Goal: Task Accomplishment & Management: Manage account settings

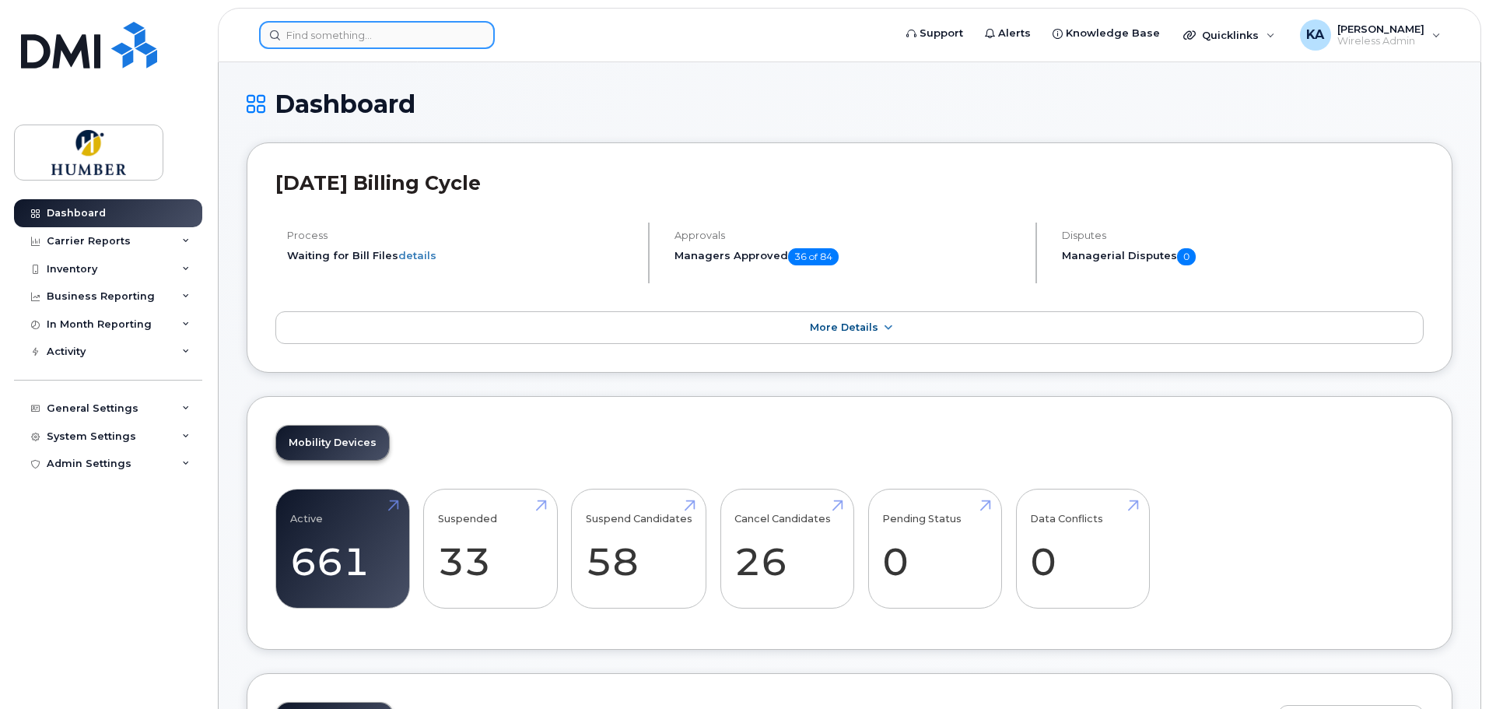
click at [374, 29] on input at bounding box center [377, 35] width 236 height 28
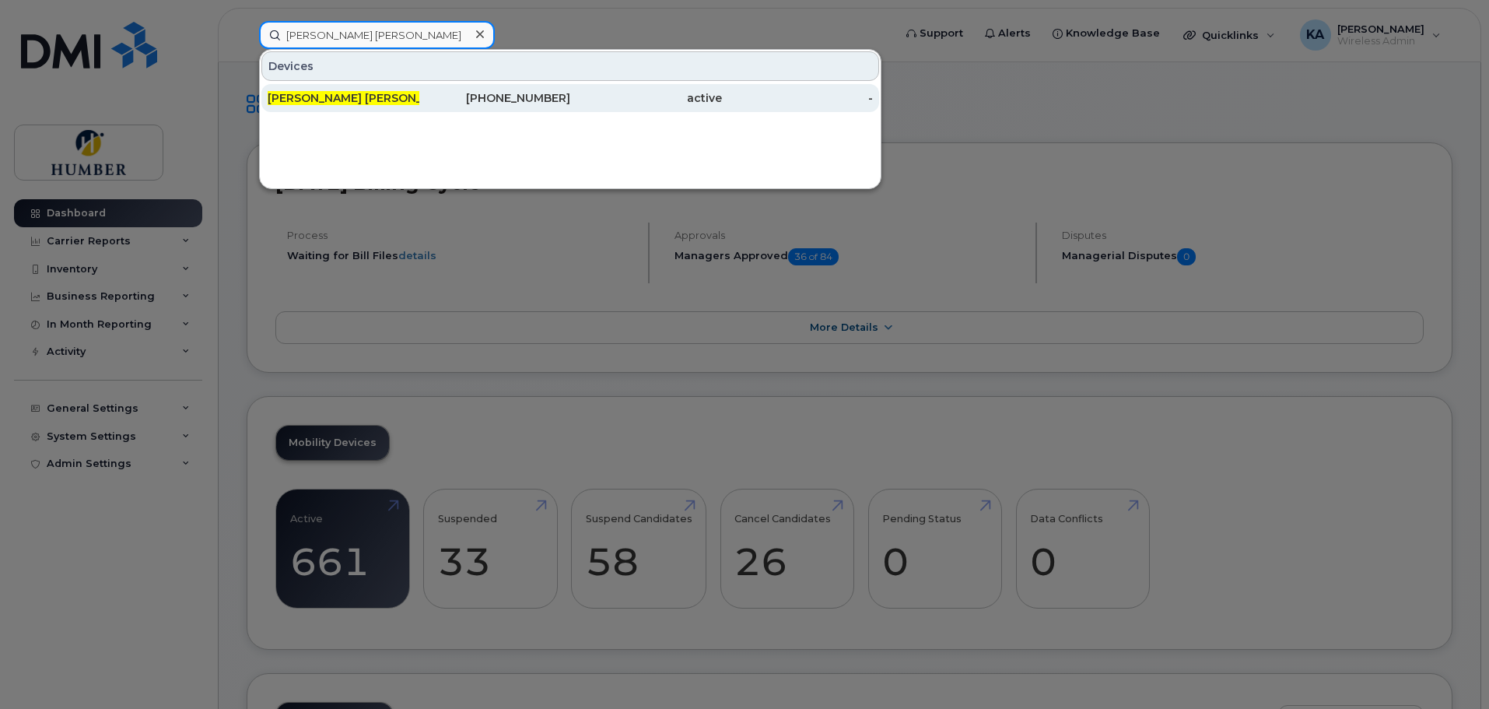
type input "mary kate"
click at [356, 96] on div "Mary Kate Asante Antwi" at bounding box center [344, 98] width 152 height 16
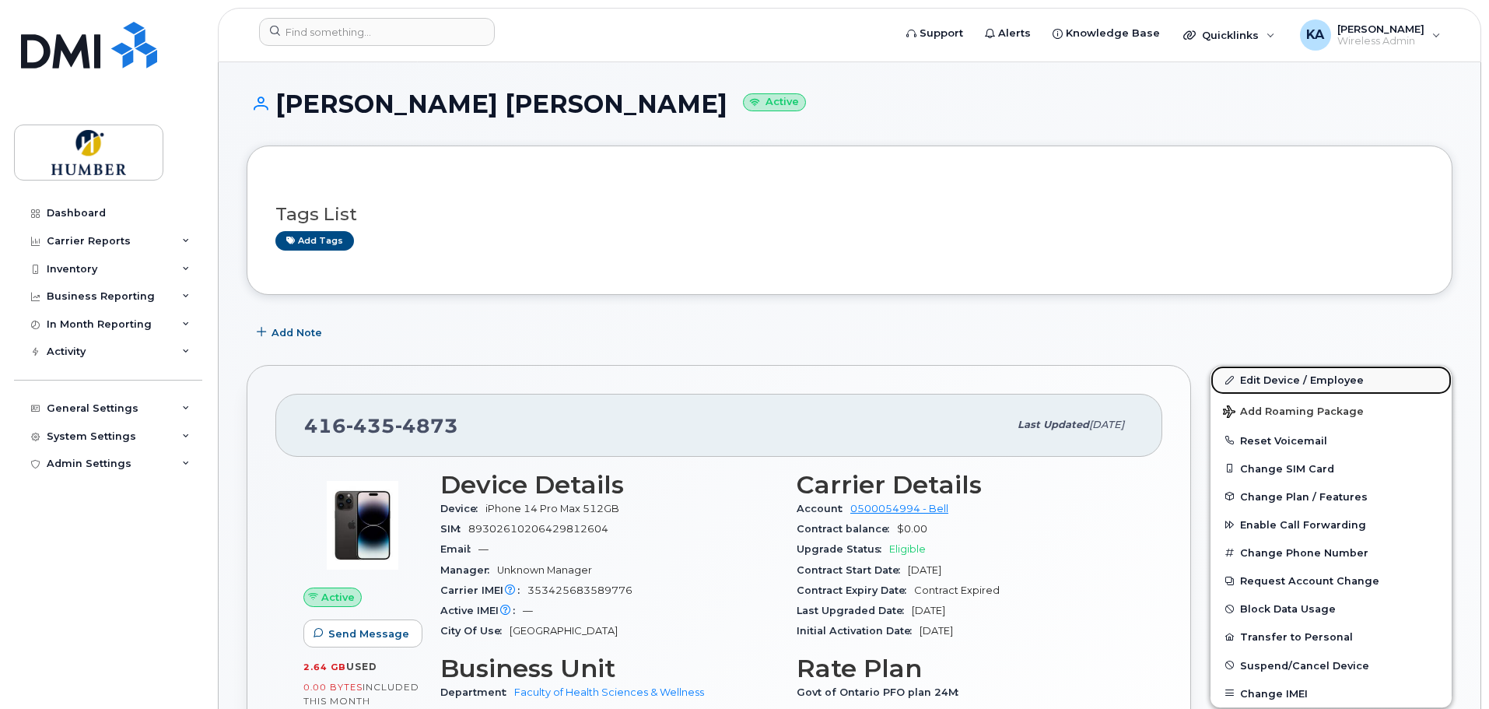
click at [1257, 378] on link "Edit Device / Employee" at bounding box center [1331, 380] width 241 height 28
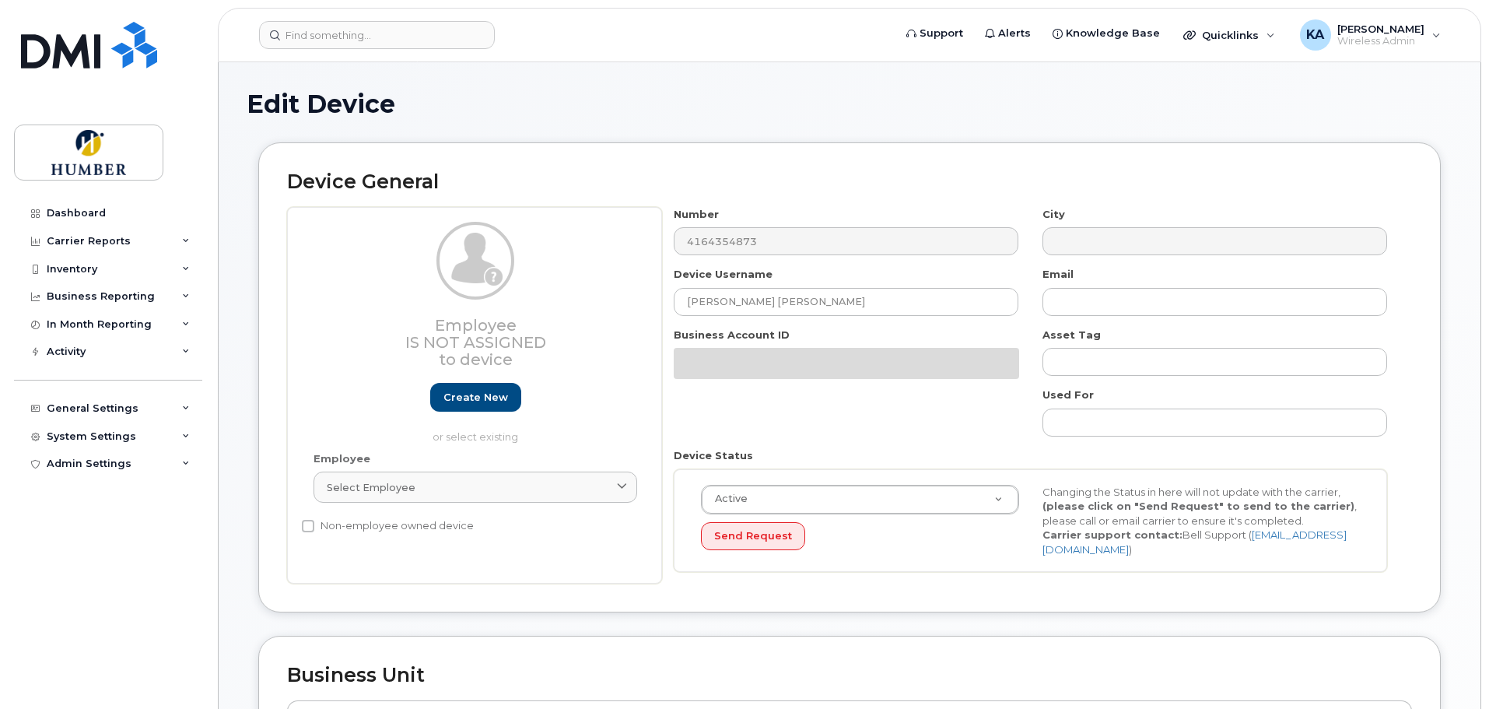
select select "5824761"
select select "5824989"
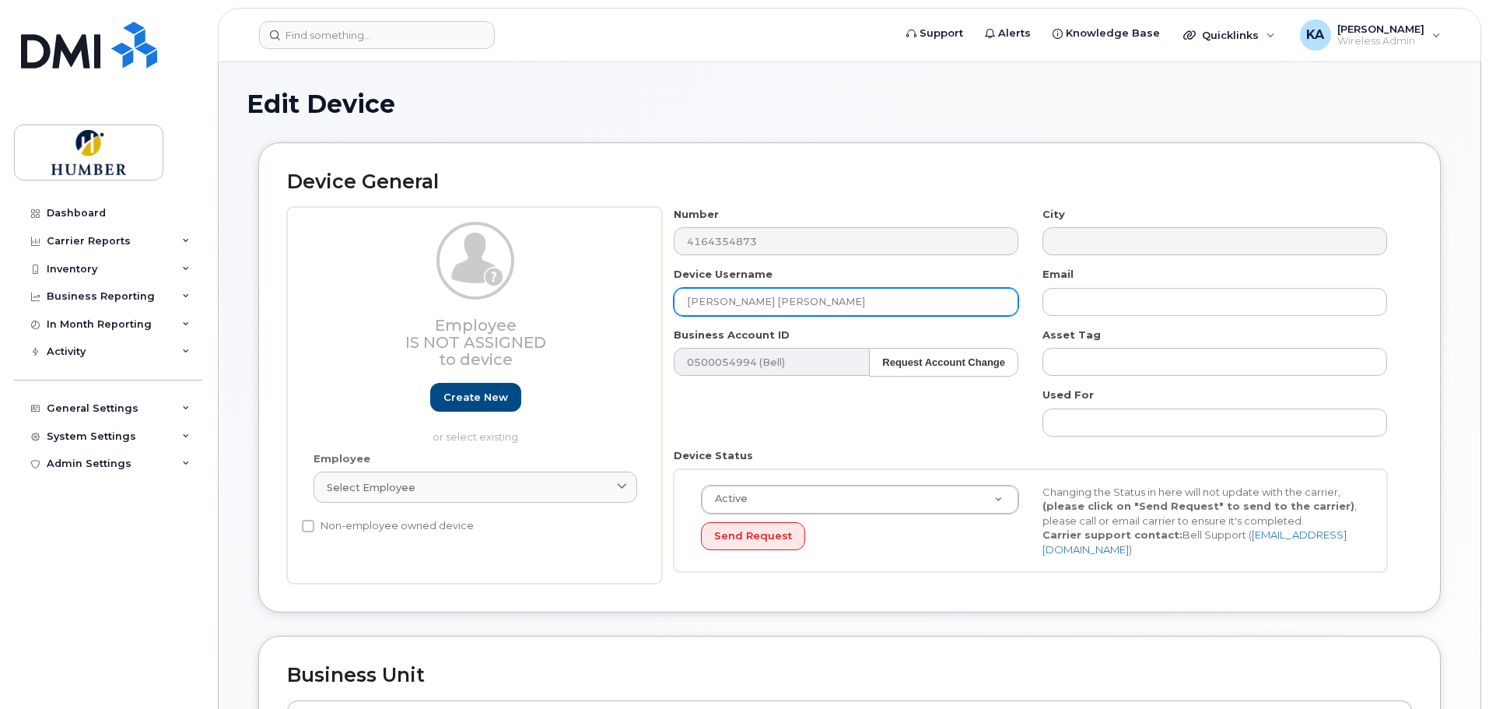
drag, startPoint x: 818, startPoint y: 301, endPoint x: 660, endPoint y: 300, distance: 157.9
click at [660, 300] on div "Employee Is not assigned to device Create new or select existing Employee Selec…" at bounding box center [849, 395] width 1125 height 377
click at [693, 303] on input "Grifty Brown" at bounding box center [846, 302] width 345 height 28
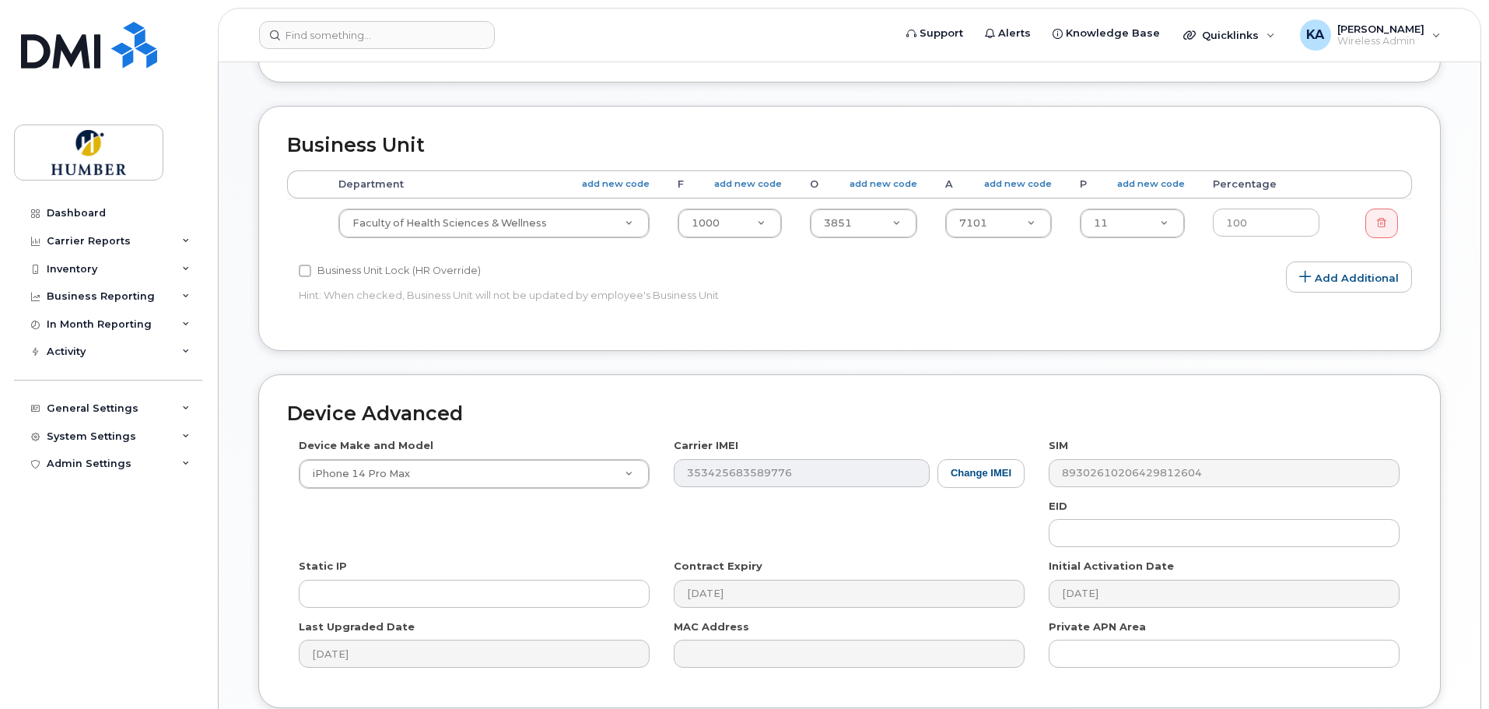
scroll to position [653, 0]
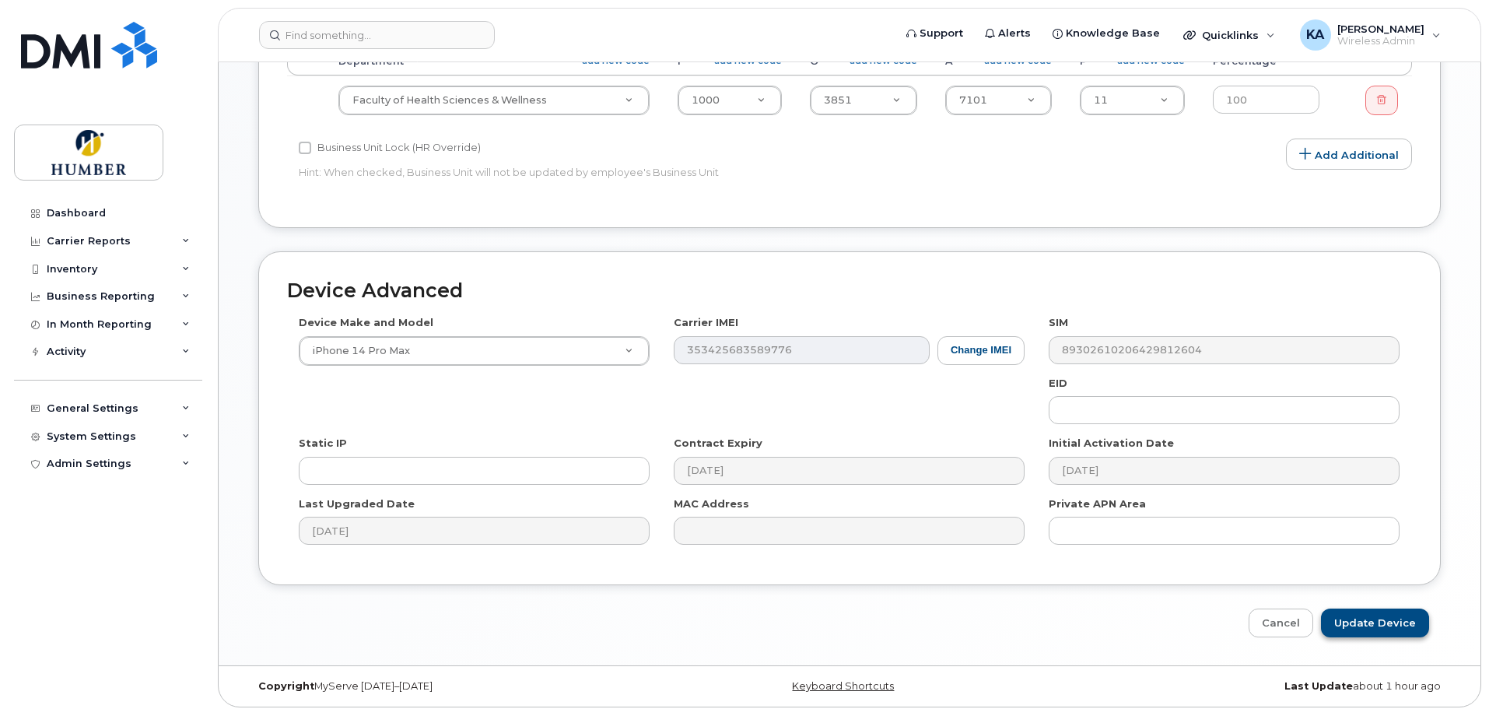
type input "Gifty Brown"
click at [1367, 611] on input "Update Device" at bounding box center [1375, 622] width 108 height 29
type input "Saving..."
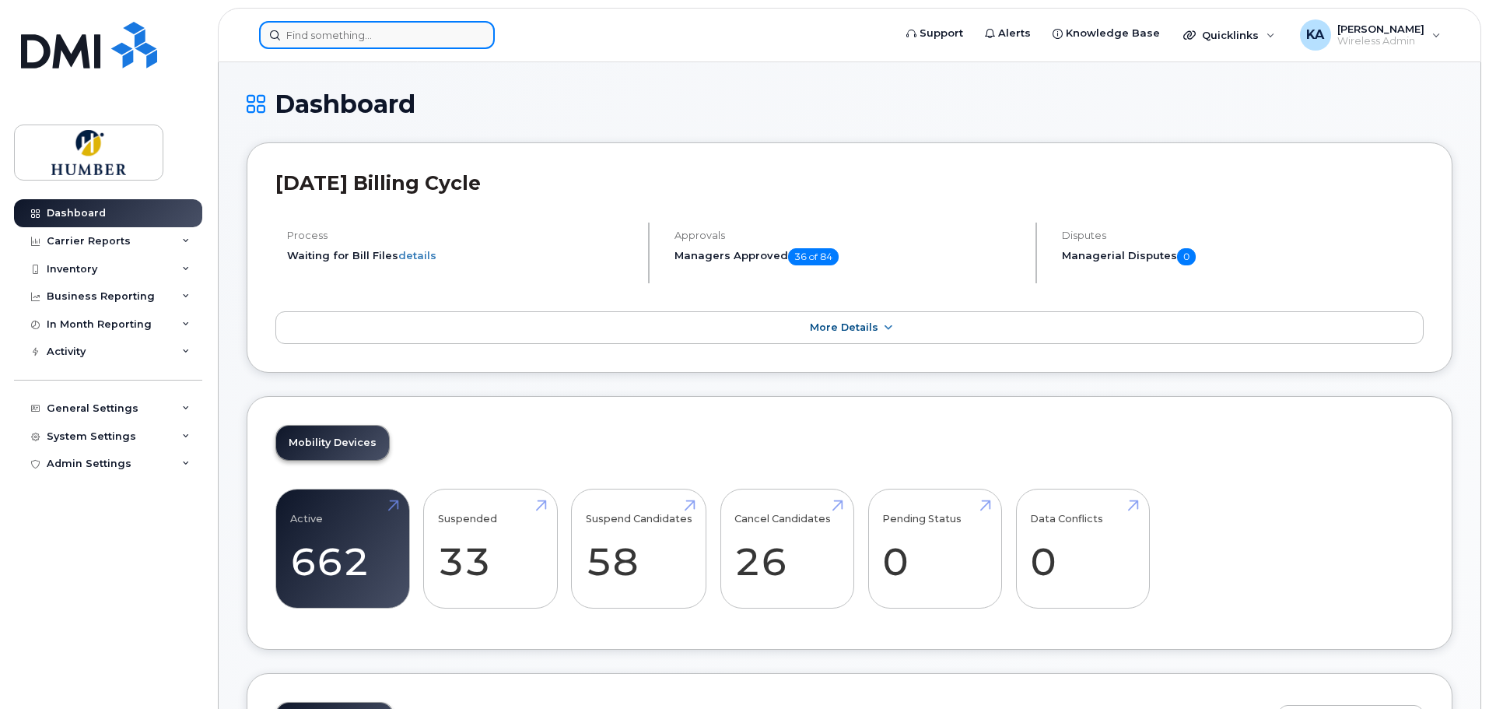
click at [475, 38] on div at bounding box center [377, 35] width 236 height 28
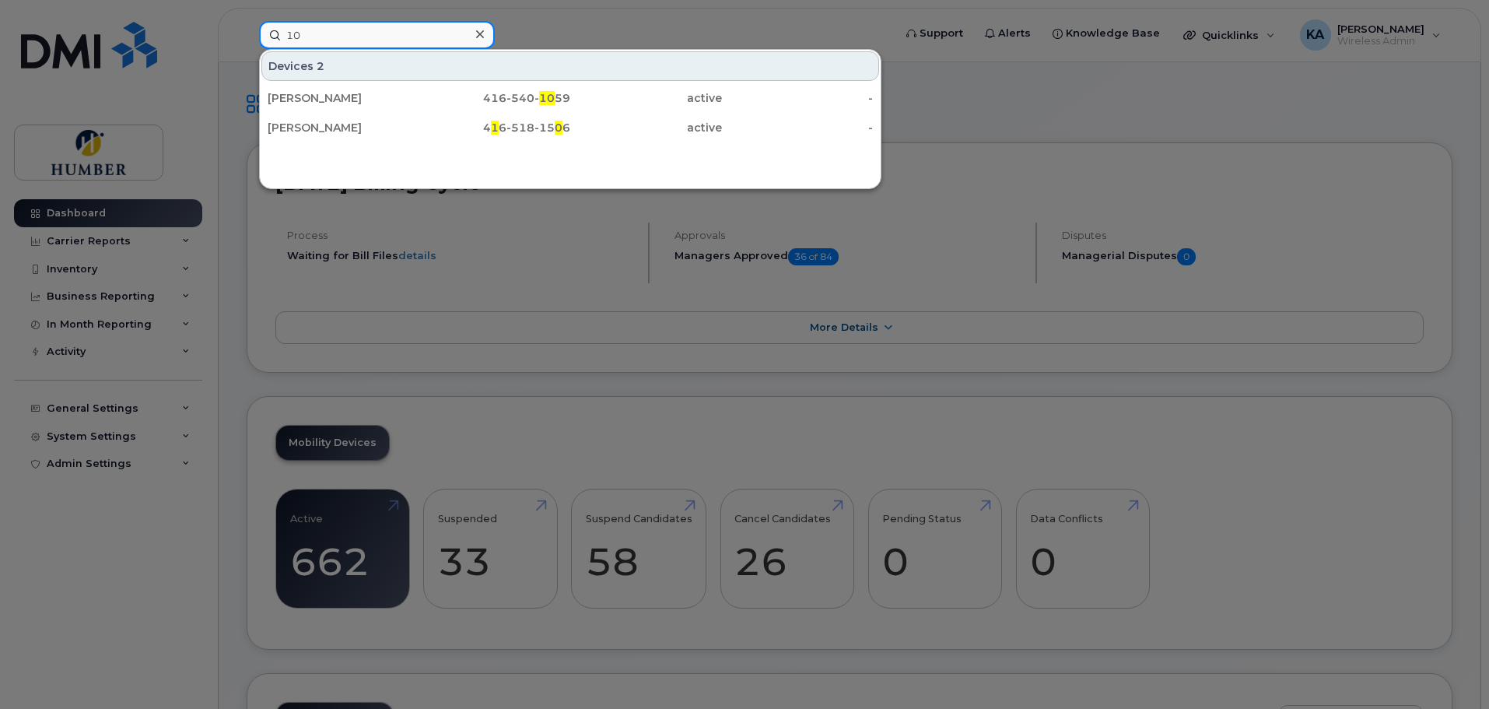
type input "1"
type input "s"
type input "[PERSON_NAME]"
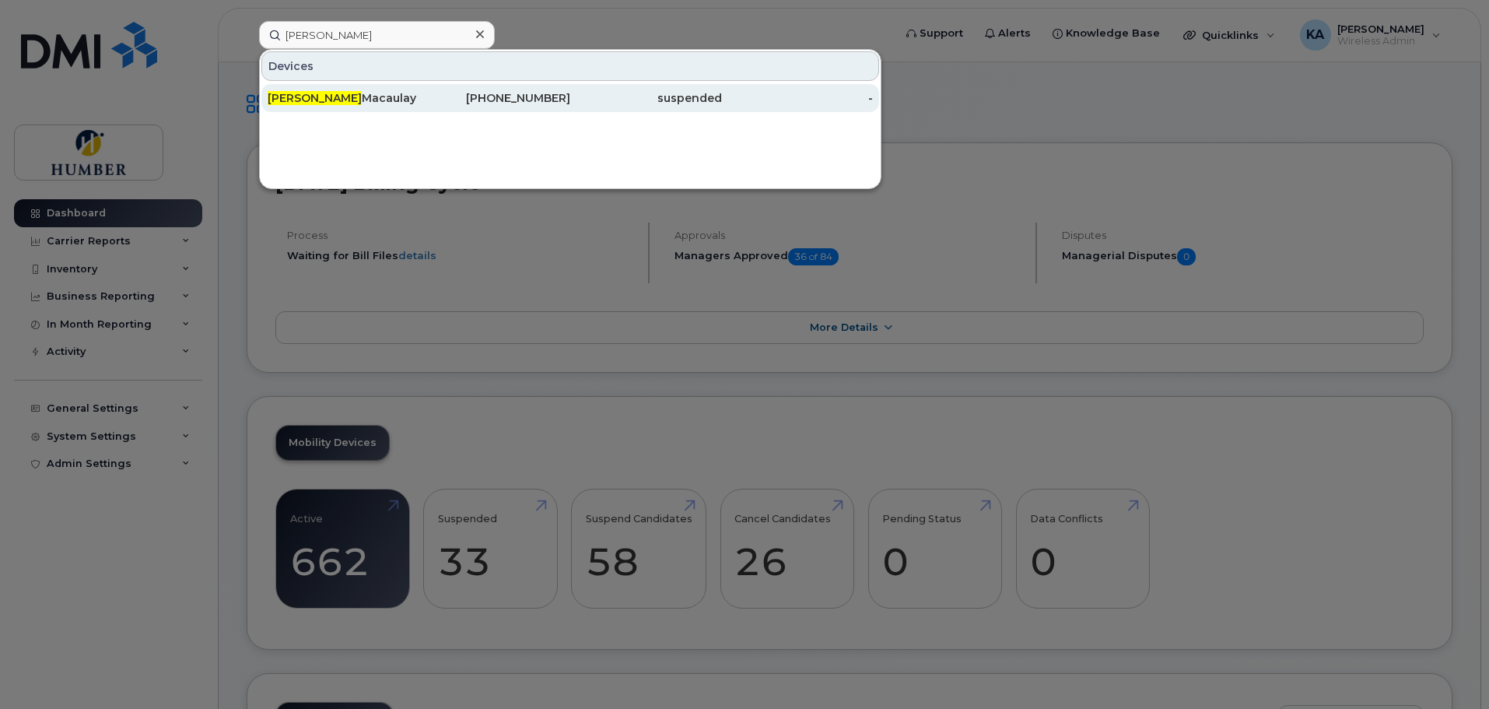
click at [472, 100] on div "416-659-3726" at bounding box center [495, 98] width 152 height 16
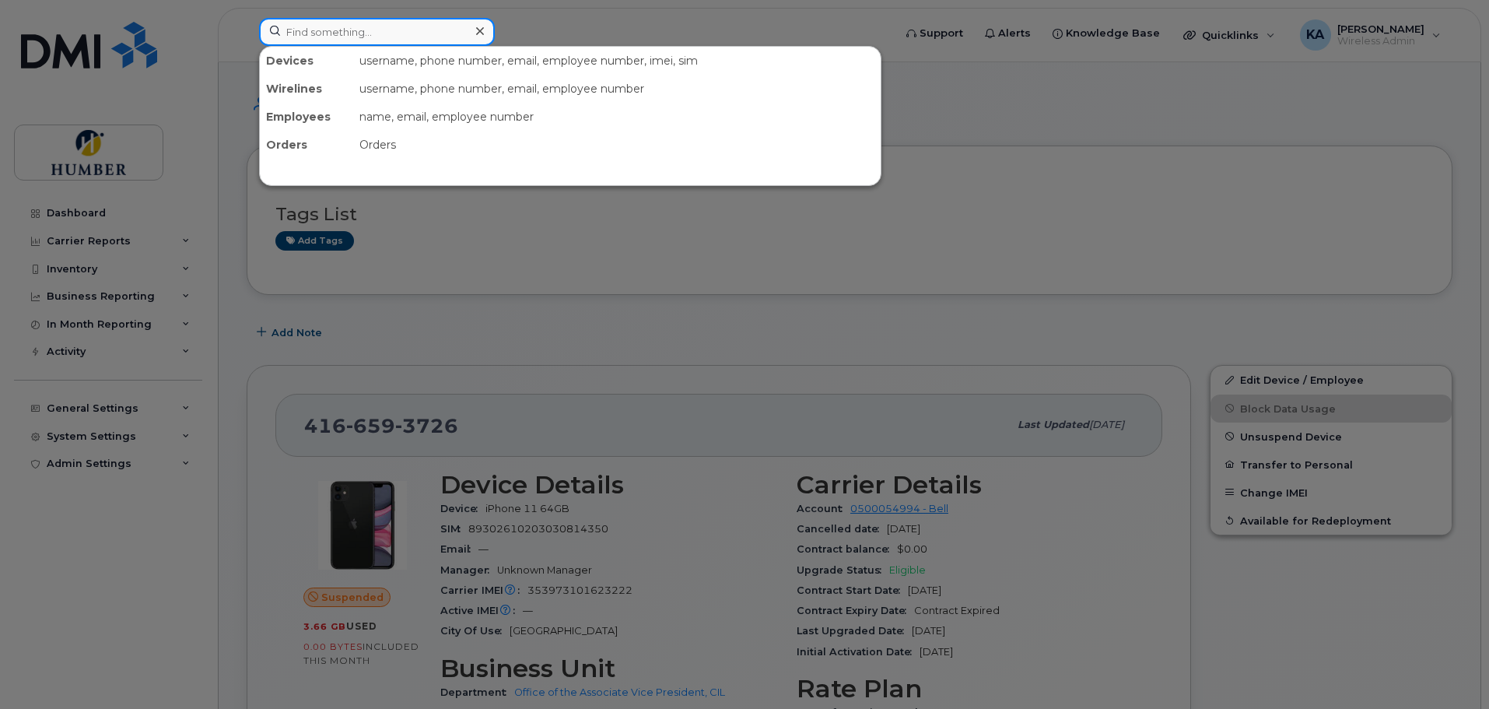
click at [441, 36] on input at bounding box center [377, 32] width 236 height 28
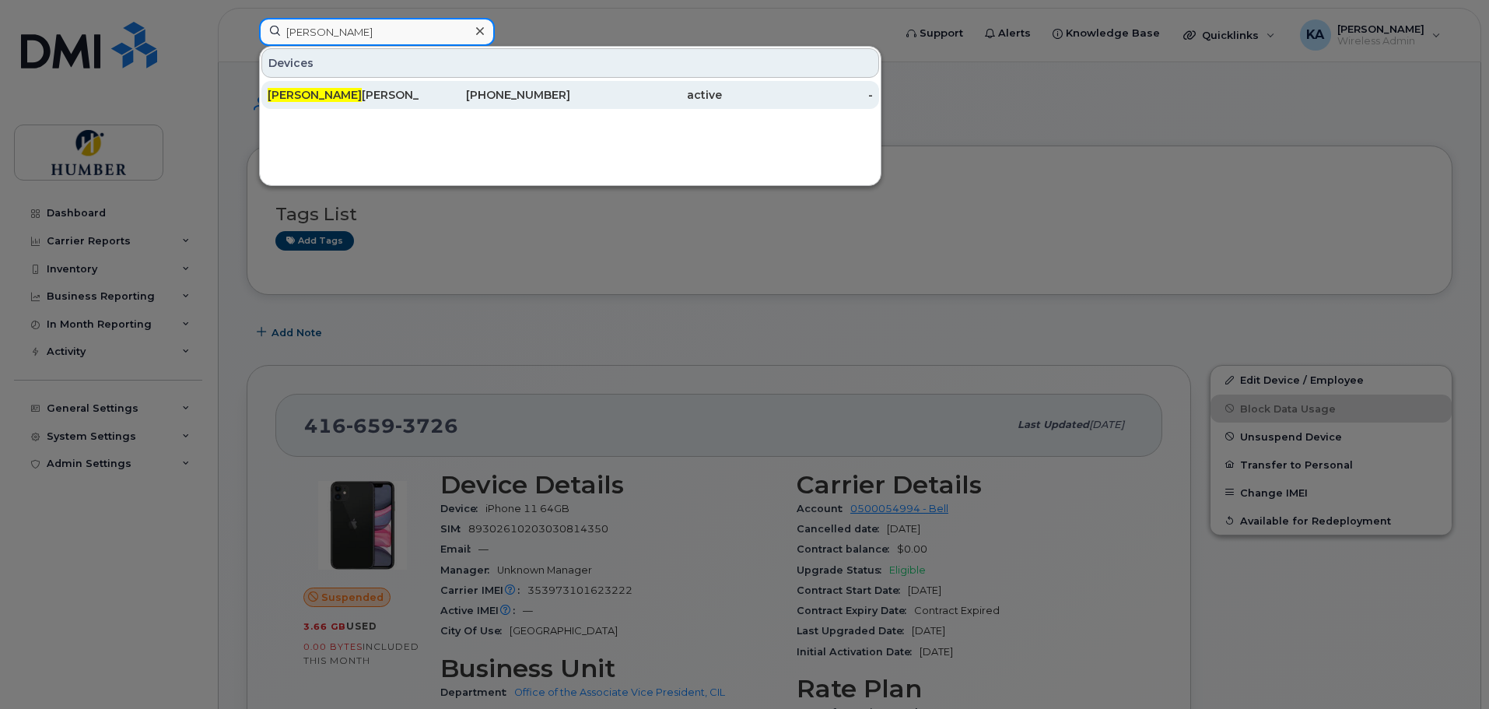
type input "tamara"
click at [426, 94] on div "416-540-1059" at bounding box center [495, 95] width 152 height 16
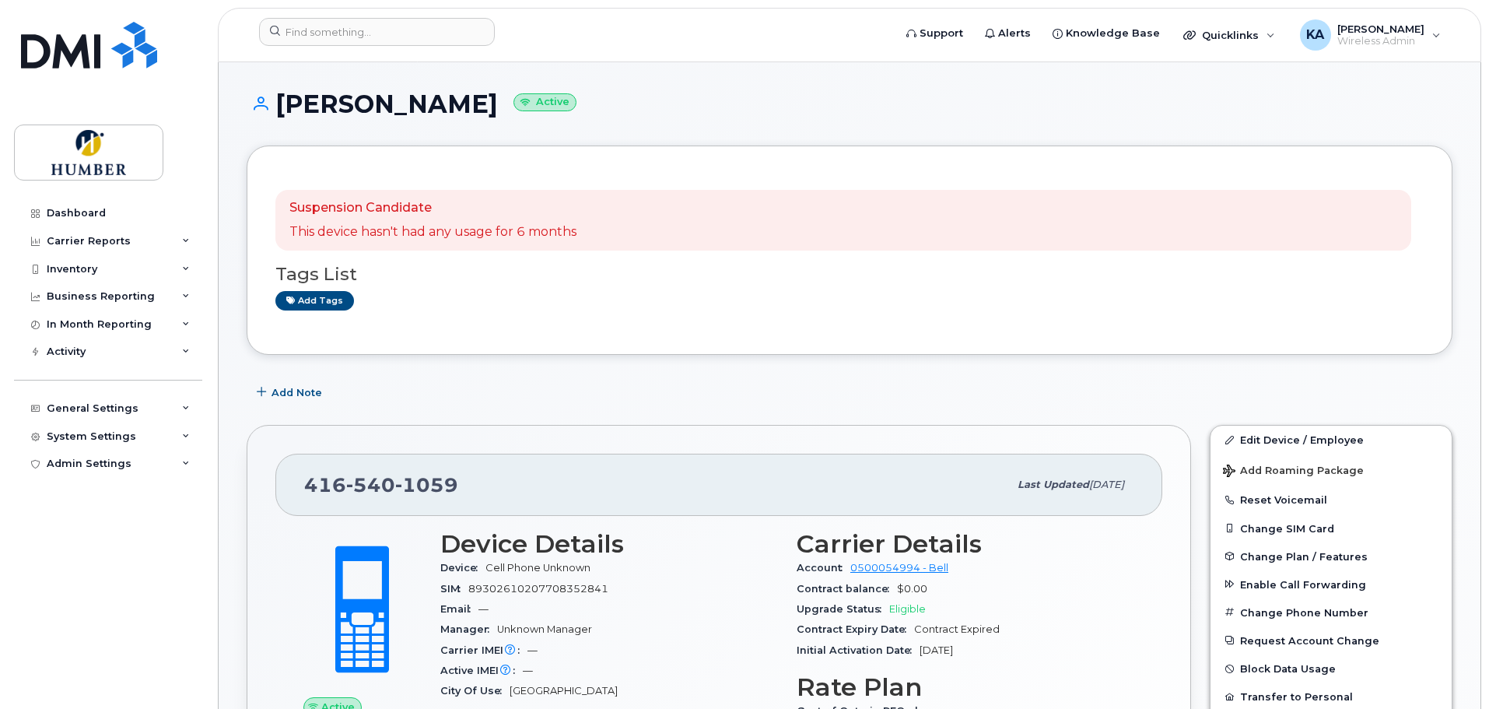
scroll to position [208, 0]
